Goal: Check status: Check status

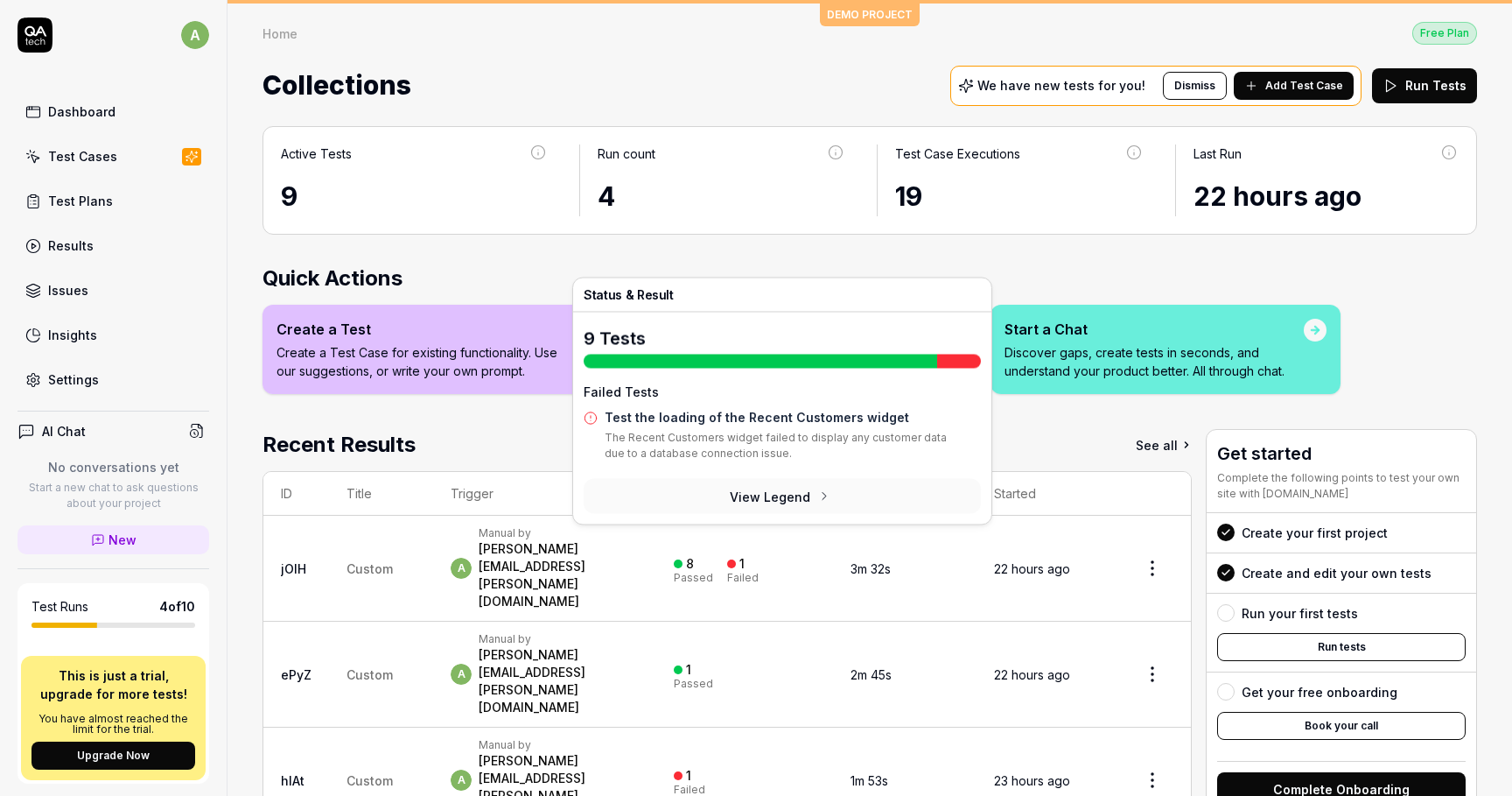
click at [758, 572] on div "Failed" at bounding box center [742, 578] width 31 height 11
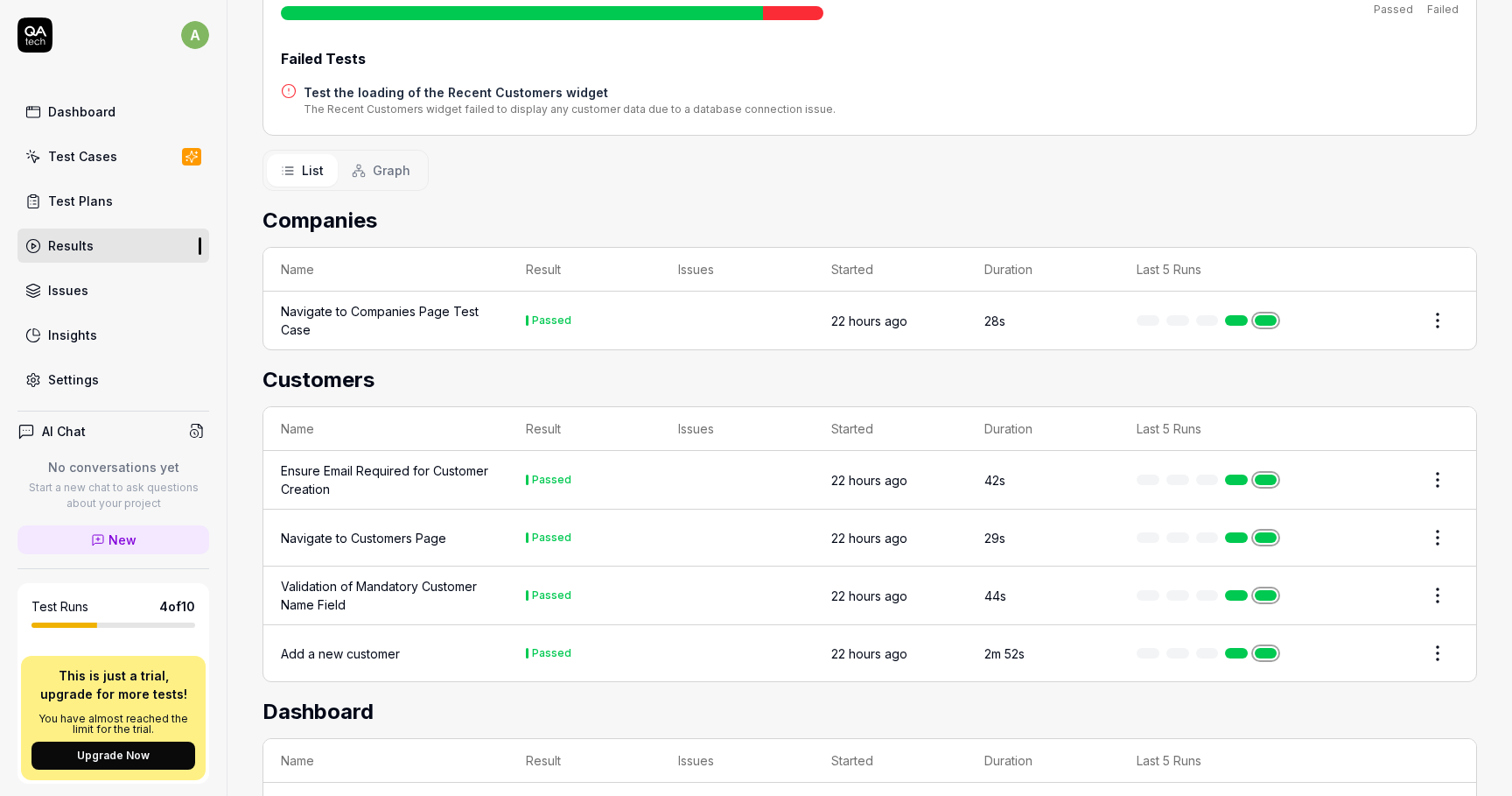
scroll to position [45, 0]
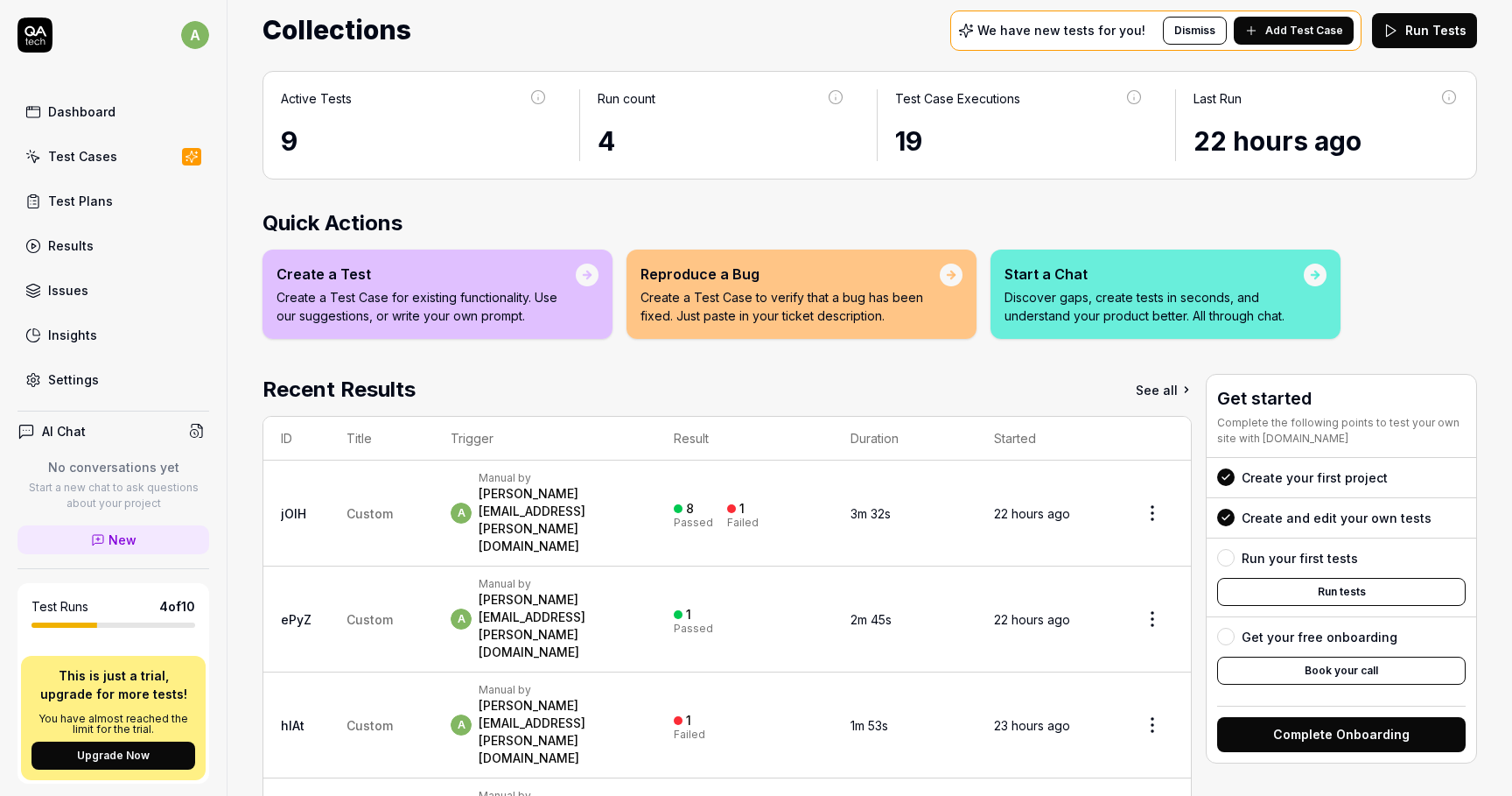
scroll to position [52, 0]
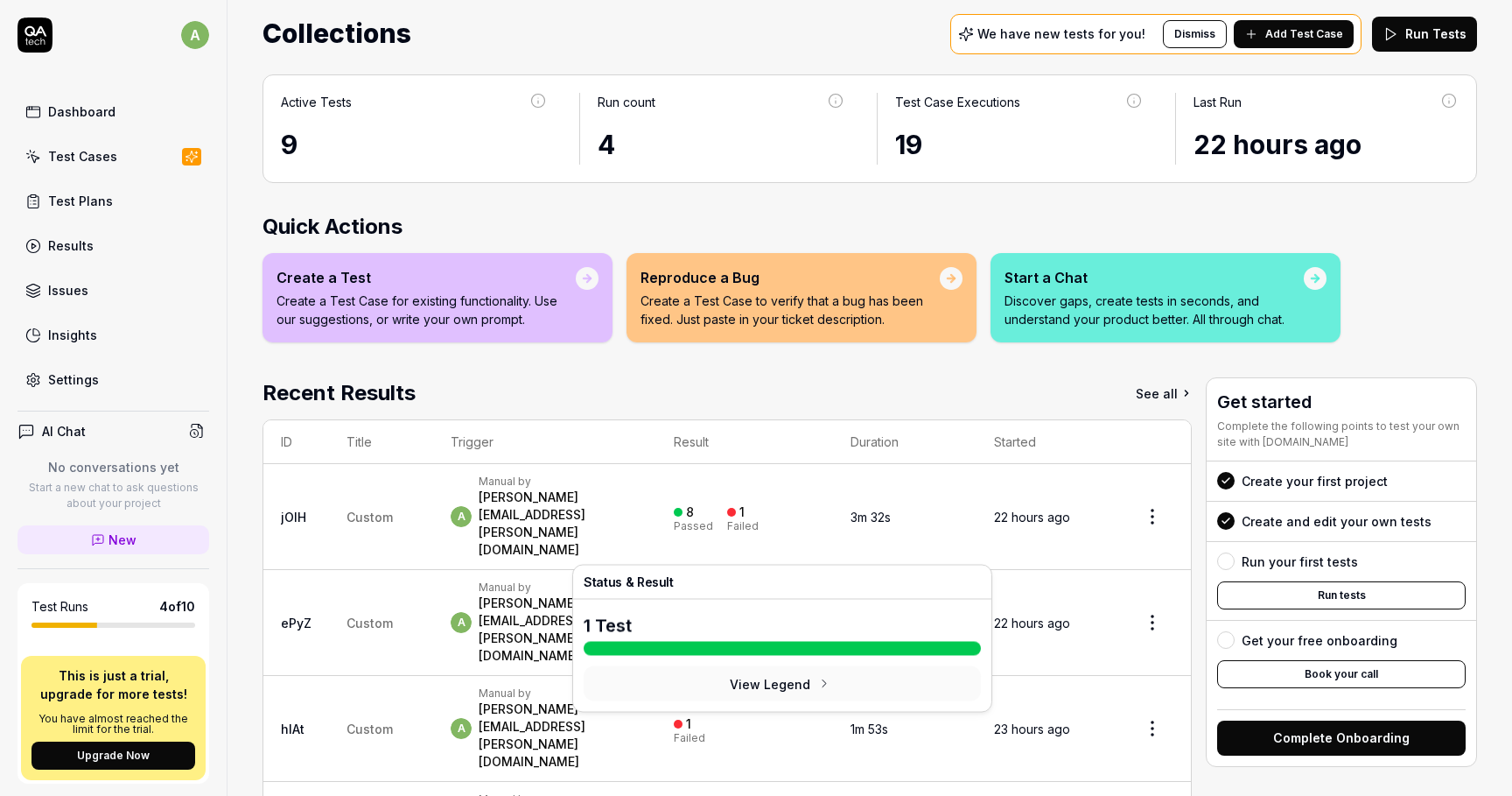
click at [815, 608] on div "1 Passed" at bounding box center [744, 622] width 142 height 29
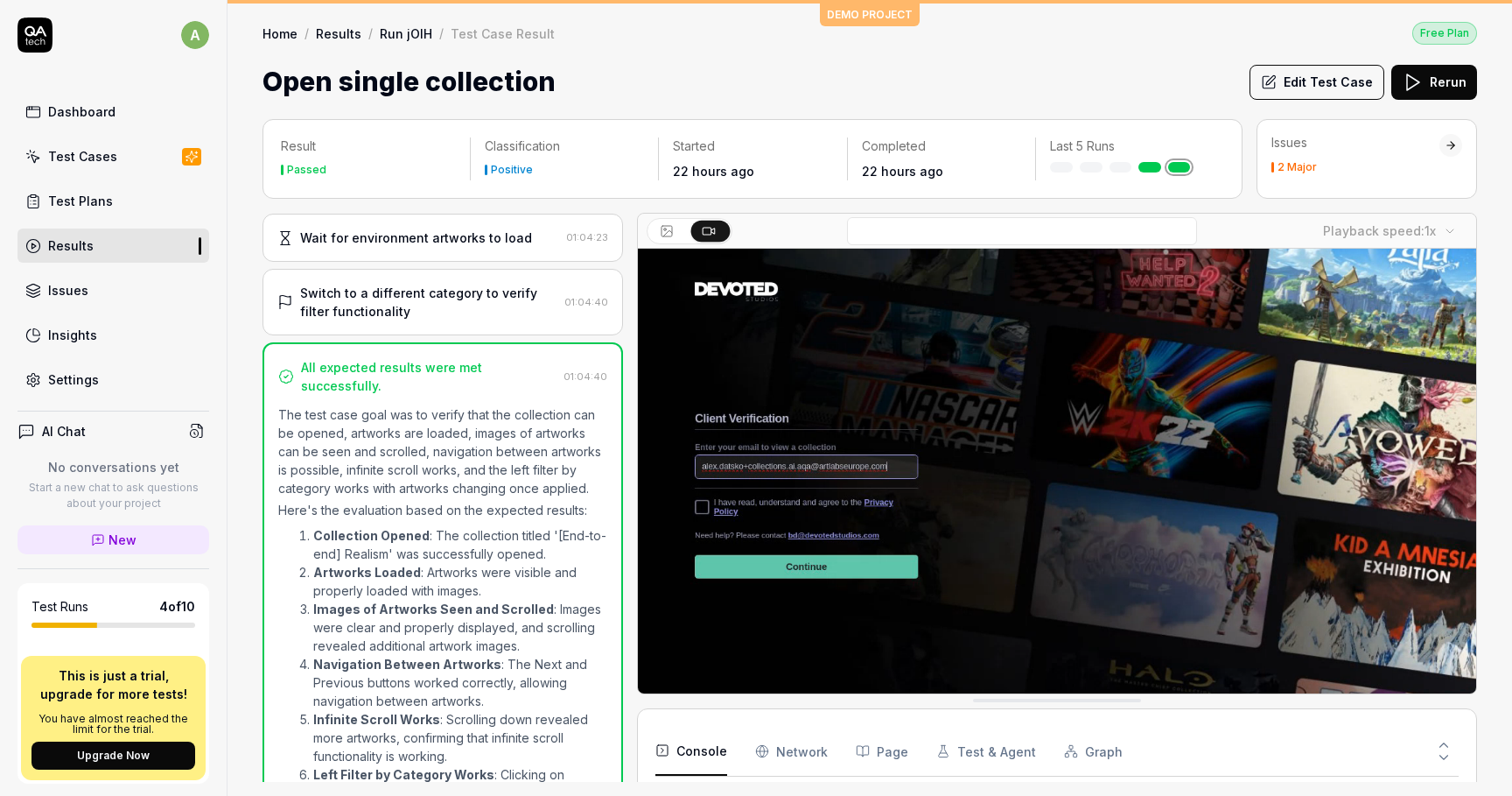
scroll to position [952, 0]
